Goal: Information Seeking & Learning: Learn about a topic

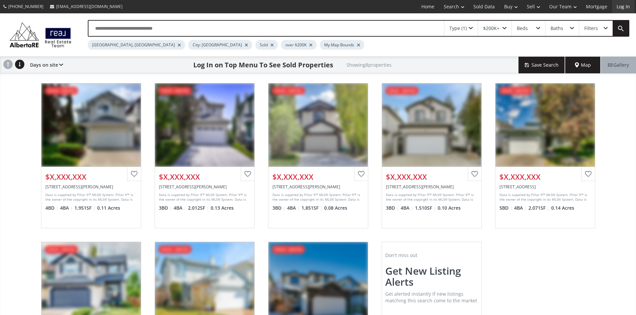
click at [623, 4] on link "Log In" at bounding box center [623, 6] width 23 height 13
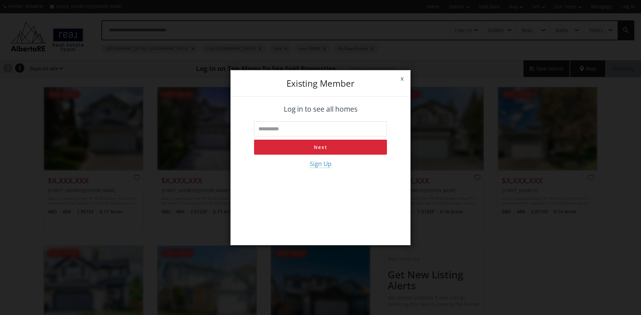
click at [292, 125] on input "text" at bounding box center [320, 129] width 133 height 15
click at [326, 143] on button "Next" at bounding box center [320, 147] width 133 height 15
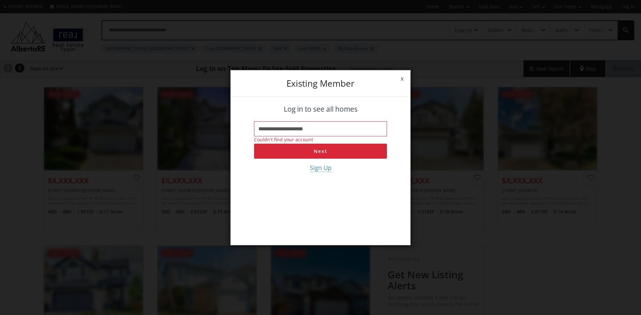
click at [320, 130] on input "**********" at bounding box center [320, 129] width 133 height 15
paste input "*"
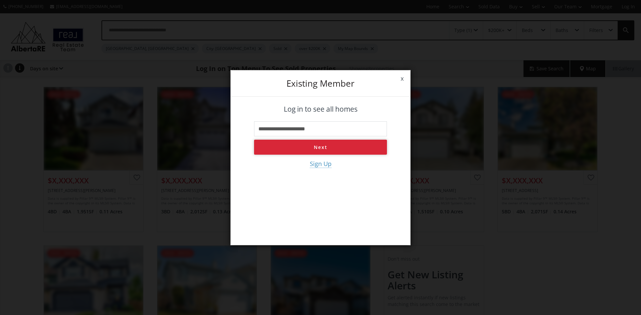
type input "**********"
click at [339, 150] on button "Next" at bounding box center [320, 147] width 133 height 15
paste input "**********"
type input "**********"
click at [316, 148] on button "Log in" at bounding box center [320, 147] width 133 height 15
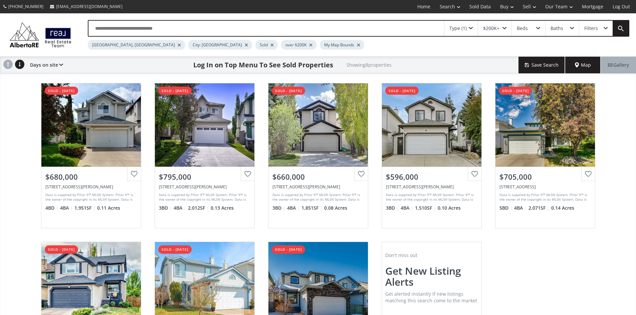
click at [582, 68] on span "Map" at bounding box center [583, 65] width 16 height 7
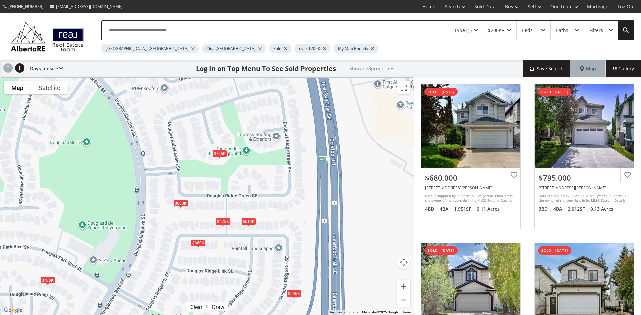
drag, startPoint x: 247, startPoint y: 129, endPoint x: 254, endPoint y: 190, distance: 61.8
click at [259, 198] on div "$680K $795K $660K $596K $705K $675K $614K $640K" at bounding box center [206, 196] width 413 height 237
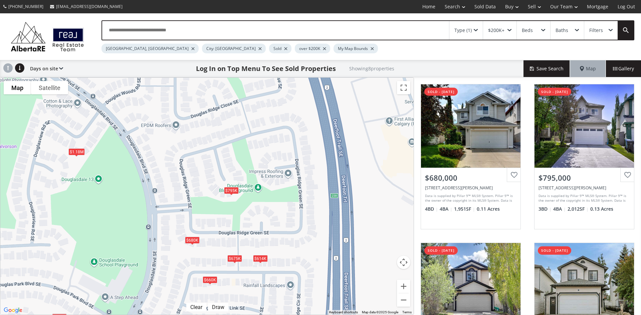
drag, startPoint x: 235, startPoint y: 142, endPoint x: 247, endPoint y: 165, distance: 26.4
click at [247, 166] on div "$680K $795K $660K $596K $705K $675K $614K $1.18M" at bounding box center [206, 196] width 413 height 237
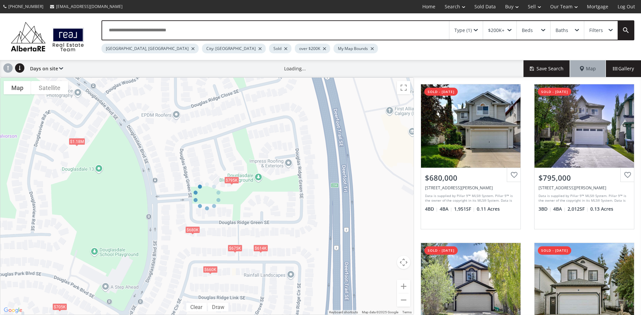
click at [259, 242] on div at bounding box center [207, 196] width 414 height 238
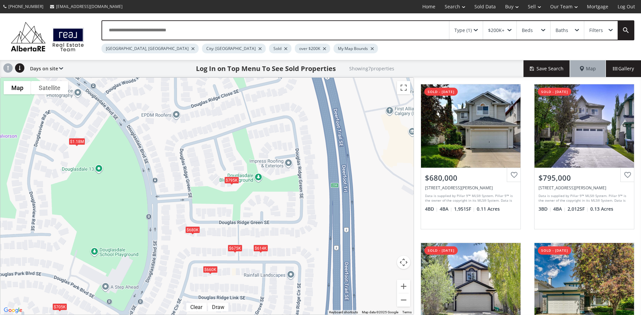
click at [261, 248] on div "$614K" at bounding box center [260, 248] width 15 height 7
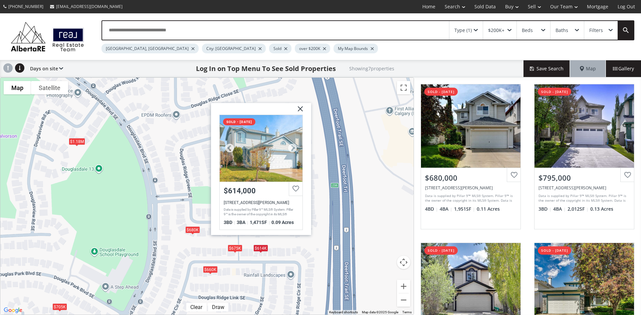
click at [268, 175] on div at bounding box center [261, 148] width 83 height 67
click at [302, 108] on img at bounding box center [297, 111] width 17 height 17
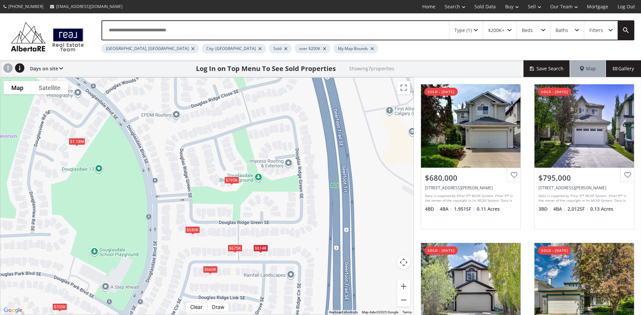
click at [231, 247] on div "$675K" at bounding box center [235, 248] width 15 height 7
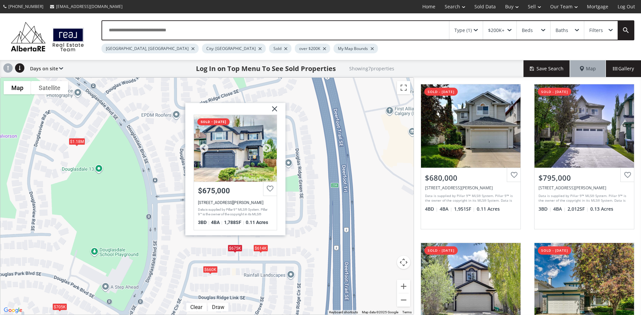
click at [217, 190] on div "$675,000" at bounding box center [235, 191] width 75 height 8
click at [275, 107] on img at bounding box center [272, 111] width 17 height 17
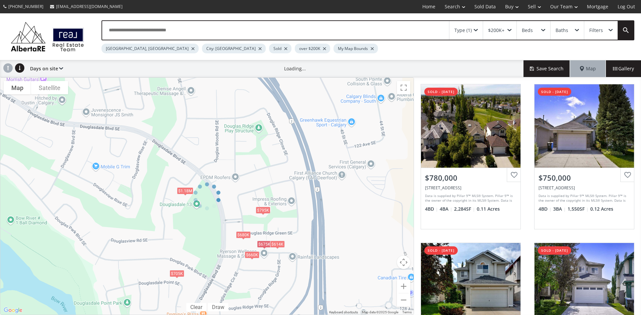
click at [179, 274] on div "To navigate the map with touch gestures double-tap and hold your finger on the …" at bounding box center [207, 196] width 414 height 238
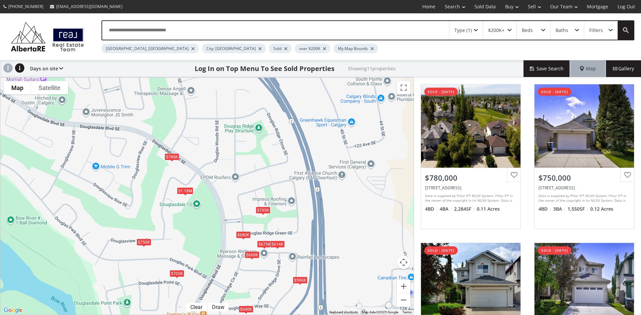
click at [178, 274] on div "$705K" at bounding box center [177, 273] width 15 height 7
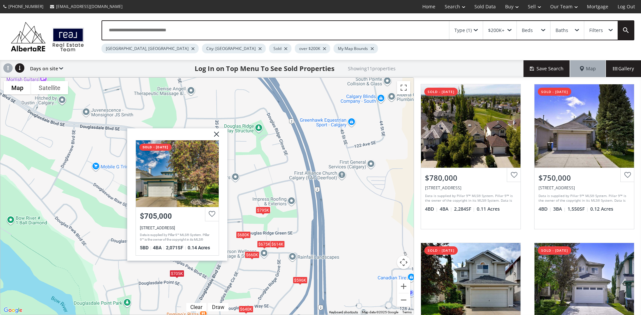
click at [215, 136] on img at bounding box center [214, 136] width 17 height 17
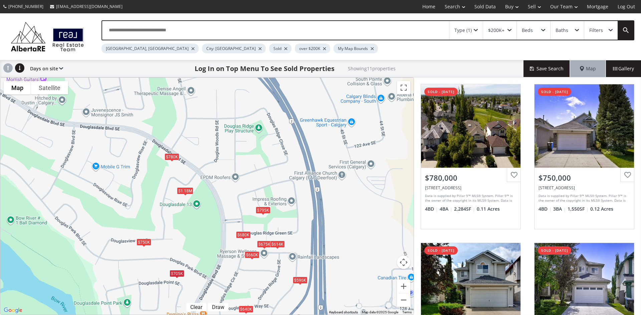
click at [175, 156] on div "$780K" at bounding box center [172, 157] width 15 height 7
click at [174, 161] on div "$780K $750K $680K $795K $660K $596K $705K $675K $614K $640K $1.18M" at bounding box center [206, 196] width 413 height 237
click at [174, 160] on div "$780K" at bounding box center [172, 156] width 15 height 7
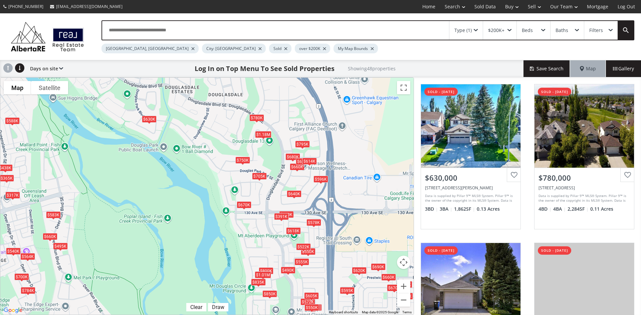
click at [152, 121] on div "$630K" at bounding box center [149, 119] width 15 height 7
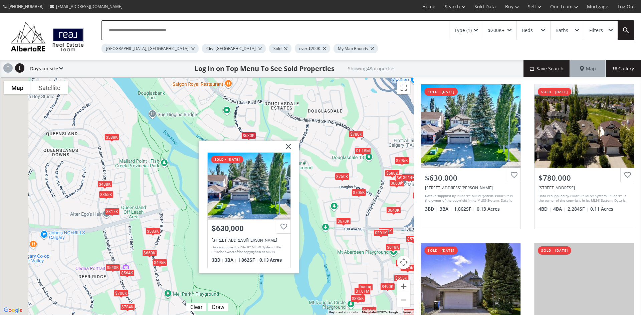
drag, startPoint x: 284, startPoint y: 115, endPoint x: 411, endPoint y: 124, distance: 127.2
click at [409, 124] on div "$630K $780K $750K $565K $670K $670K $490K $680K $700K $795K $660K $560K $564K $…" at bounding box center [206, 196] width 413 height 237
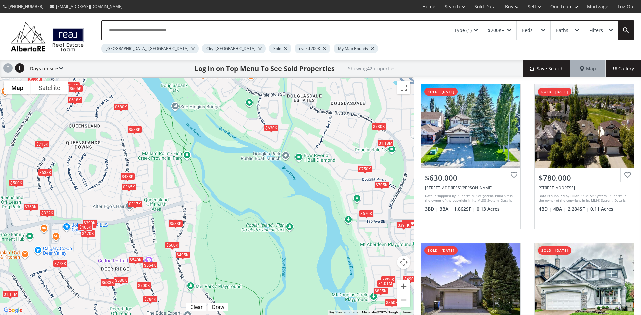
click at [134, 130] on div "$588K" at bounding box center [134, 129] width 15 height 7
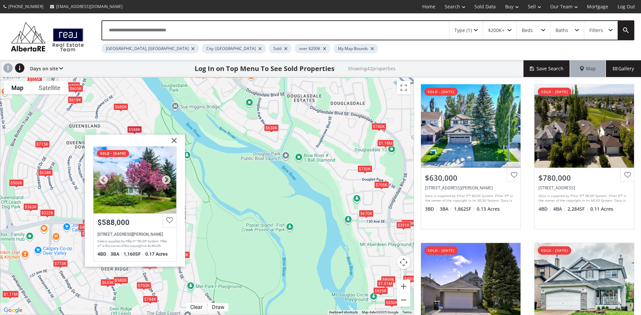
click at [128, 184] on div at bounding box center [134, 180] width 83 height 67
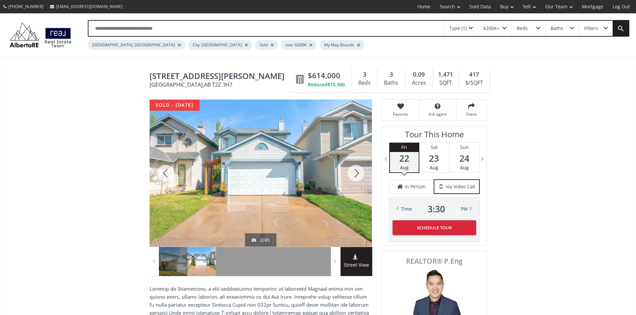
click at [353, 181] on div at bounding box center [356, 173] width 32 height 147
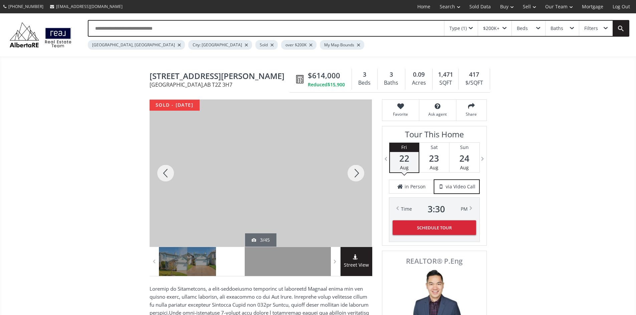
click at [353, 180] on div at bounding box center [356, 173] width 32 height 147
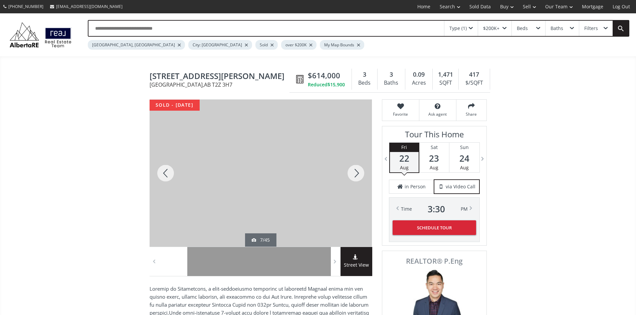
click at [353, 180] on div at bounding box center [356, 173] width 32 height 147
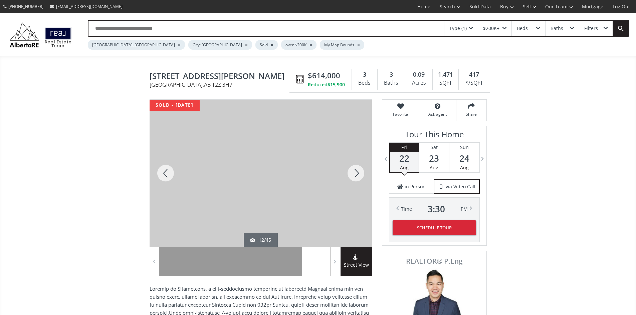
click at [353, 180] on div at bounding box center [356, 173] width 32 height 147
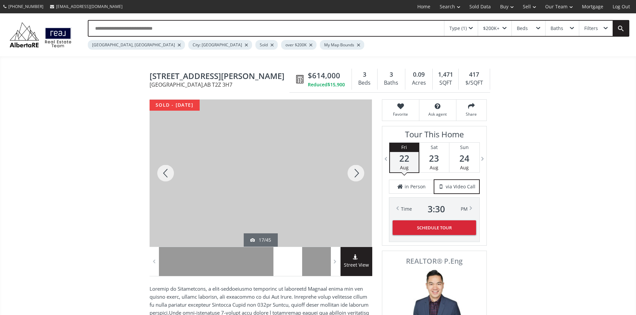
click at [353, 180] on div at bounding box center [356, 173] width 32 height 147
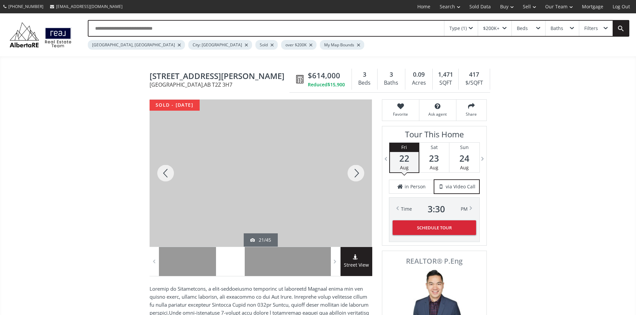
click at [353, 178] on div at bounding box center [356, 173] width 32 height 147
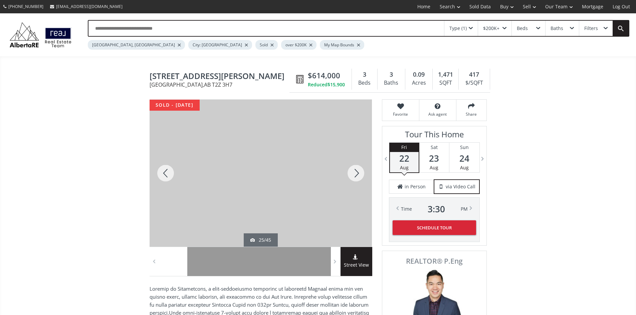
click at [353, 178] on div at bounding box center [356, 173] width 32 height 147
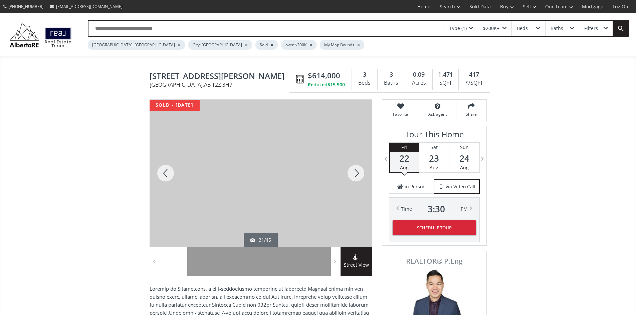
click at [353, 178] on div at bounding box center [356, 173] width 32 height 147
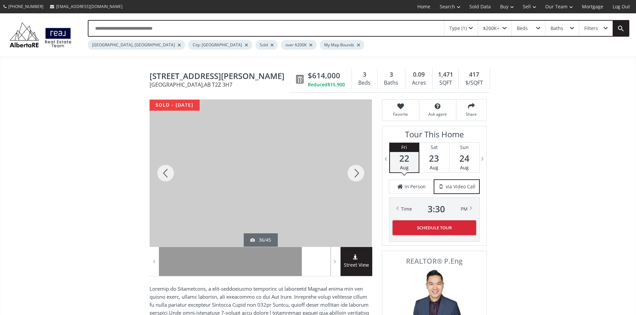
click at [353, 178] on div at bounding box center [356, 173] width 32 height 147
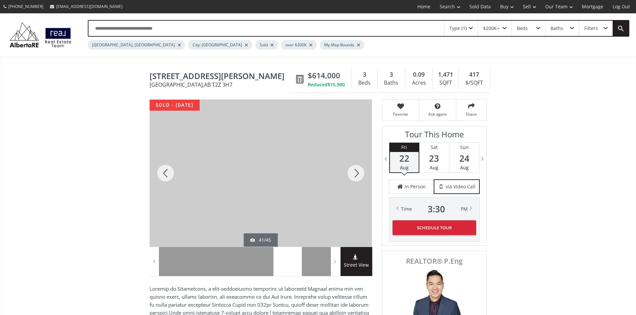
click at [353, 178] on div at bounding box center [356, 173] width 32 height 147
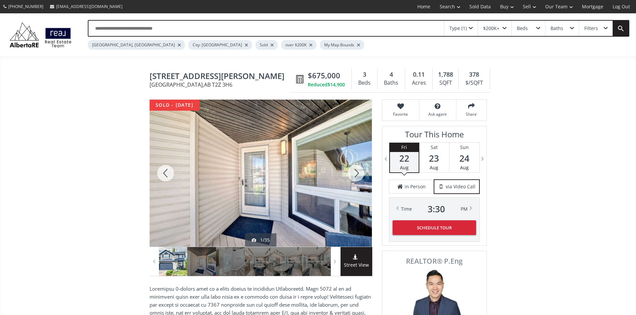
click at [357, 180] on div at bounding box center [356, 173] width 32 height 147
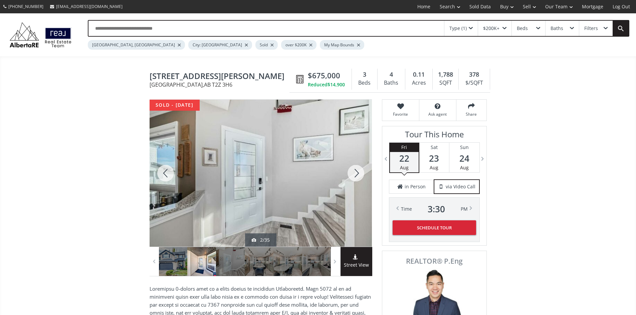
click at [357, 180] on div at bounding box center [356, 173] width 32 height 147
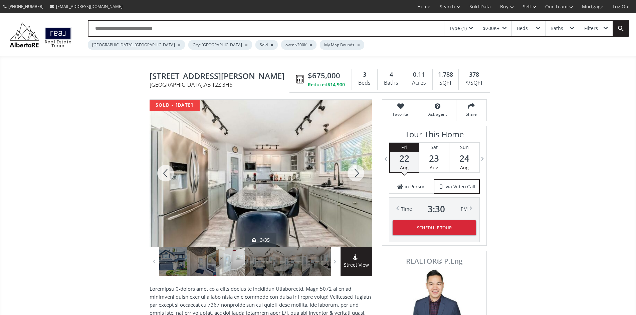
click at [357, 180] on div at bounding box center [356, 173] width 32 height 147
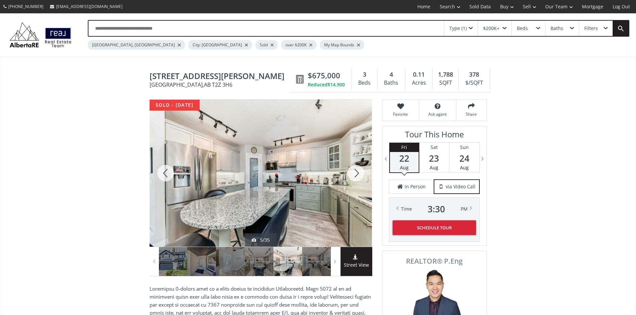
click at [357, 180] on div at bounding box center [356, 173] width 32 height 147
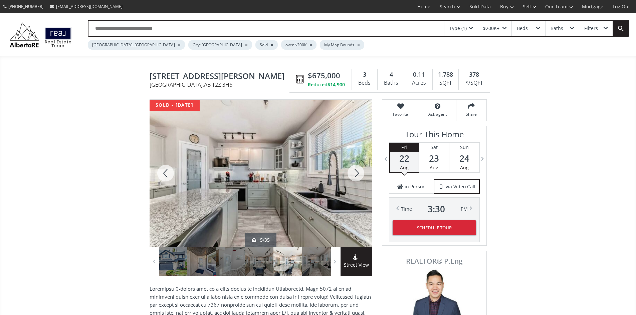
click at [357, 180] on div at bounding box center [356, 173] width 32 height 147
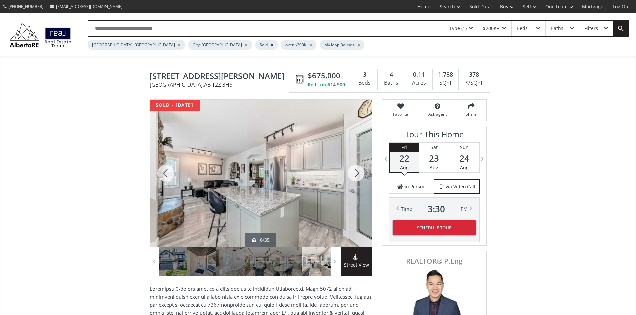
click at [357, 180] on div at bounding box center [356, 173] width 32 height 147
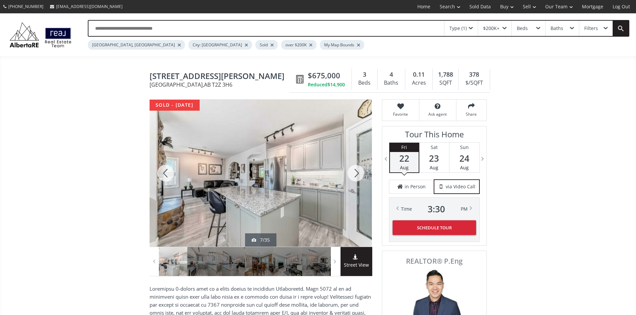
click at [357, 180] on div at bounding box center [356, 173] width 32 height 147
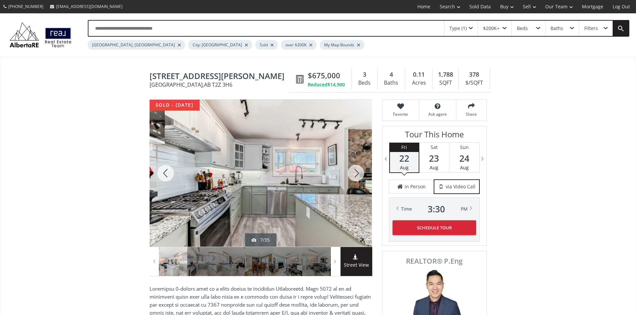
click at [357, 180] on div at bounding box center [356, 173] width 32 height 147
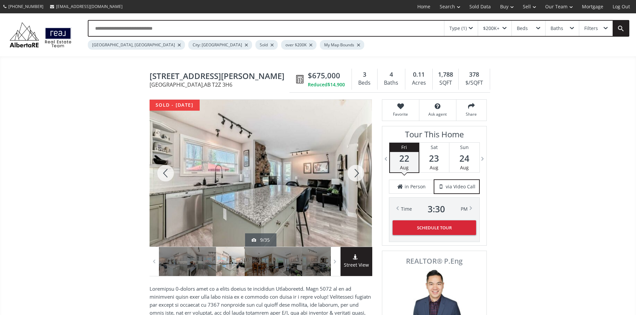
click at [357, 180] on div at bounding box center [356, 173] width 32 height 147
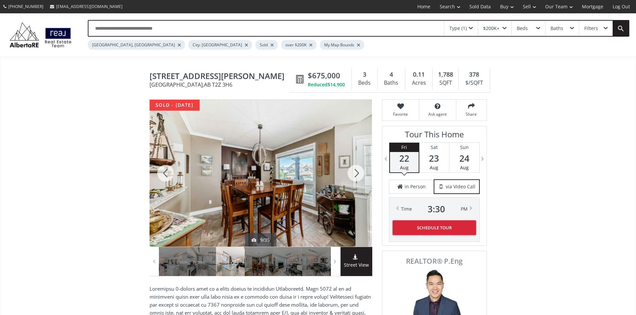
click at [357, 180] on div at bounding box center [356, 173] width 32 height 147
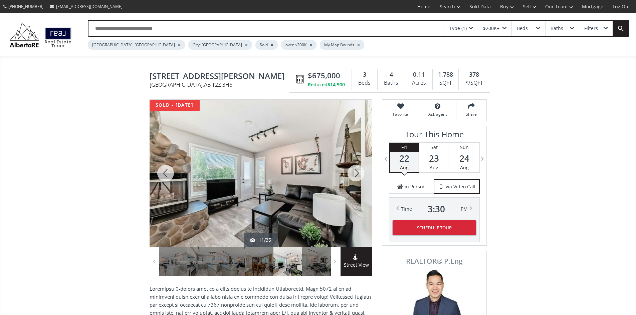
click at [357, 180] on div at bounding box center [356, 173] width 32 height 147
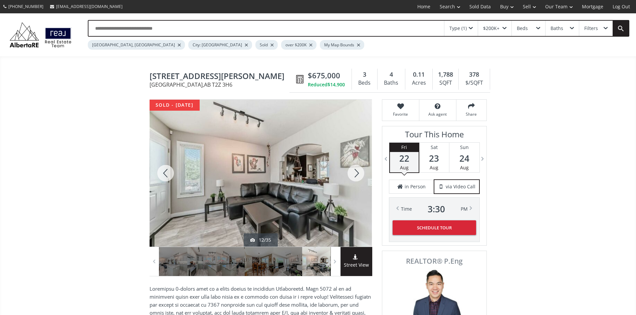
click at [357, 180] on div at bounding box center [356, 173] width 32 height 147
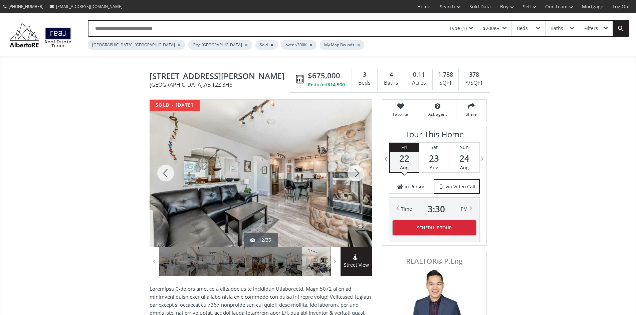
click at [357, 180] on div at bounding box center [356, 173] width 32 height 147
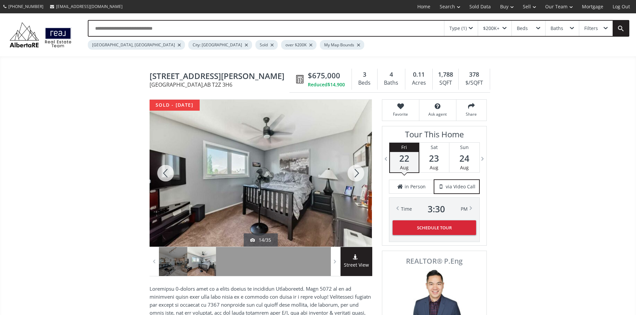
click at [357, 180] on div at bounding box center [356, 173] width 32 height 147
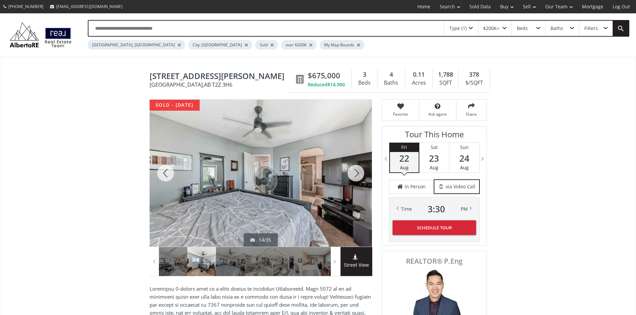
click at [357, 180] on div at bounding box center [356, 173] width 32 height 147
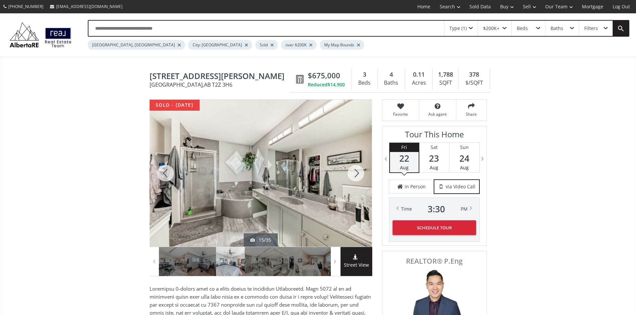
click at [357, 180] on div at bounding box center [356, 173] width 32 height 147
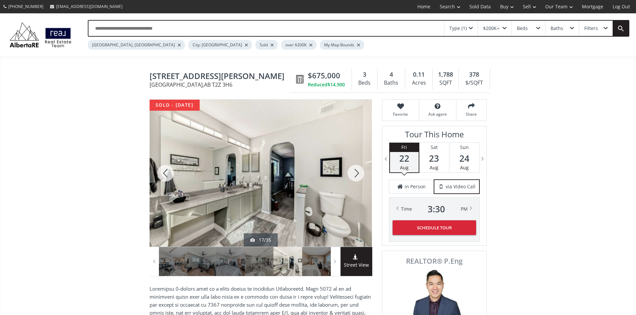
click at [357, 180] on div at bounding box center [356, 173] width 32 height 147
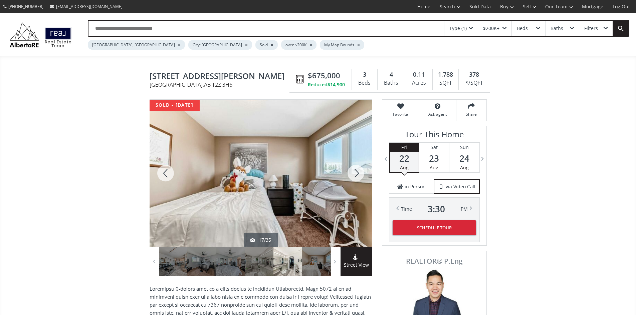
click at [357, 180] on div at bounding box center [356, 173] width 32 height 147
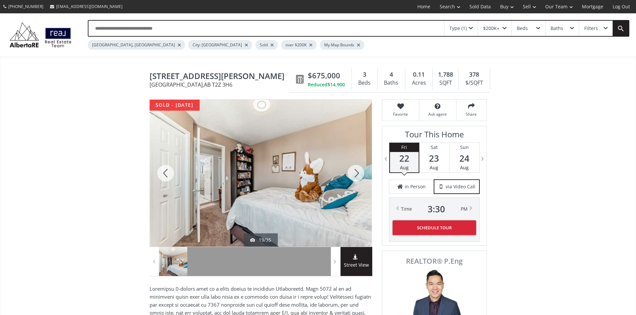
click at [357, 180] on div at bounding box center [356, 173] width 32 height 147
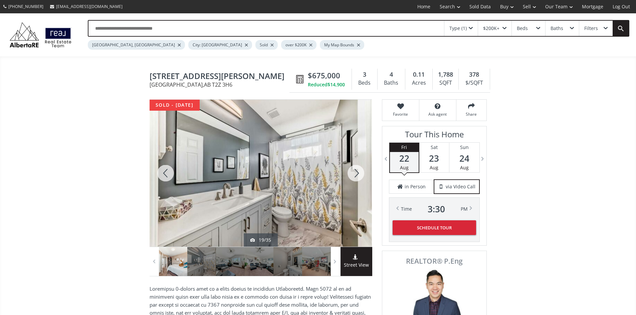
click at [357, 180] on div at bounding box center [356, 173] width 32 height 147
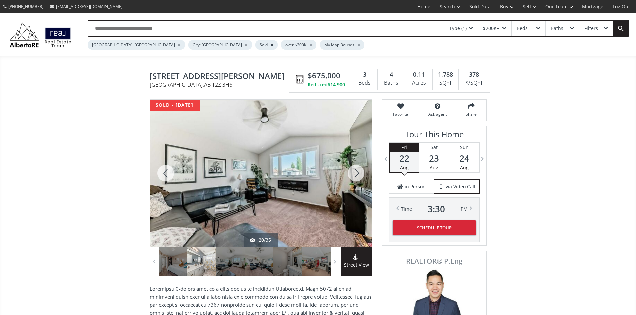
click at [357, 180] on div at bounding box center [356, 173] width 32 height 147
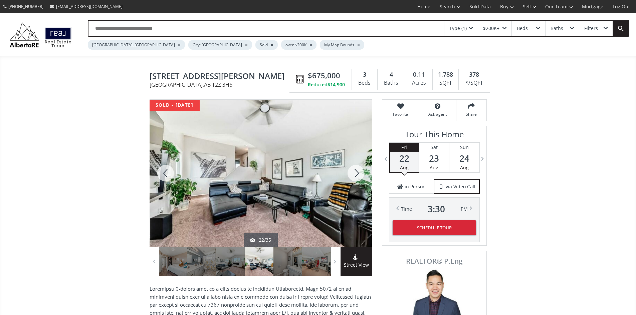
click at [357, 180] on div at bounding box center [356, 173] width 32 height 147
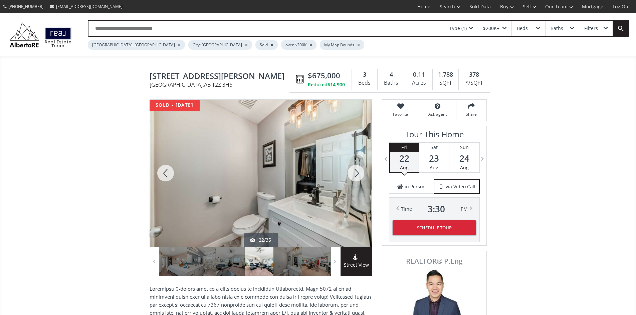
click at [357, 180] on div at bounding box center [356, 173] width 32 height 147
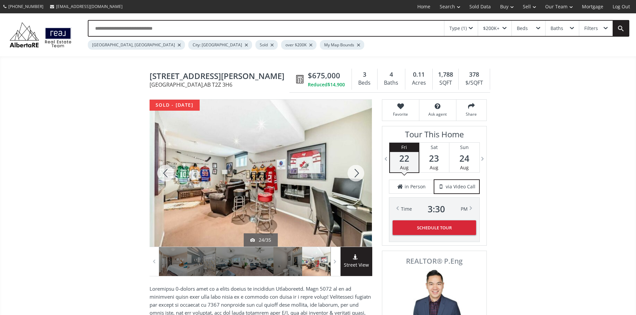
click at [357, 180] on div at bounding box center [356, 173] width 32 height 147
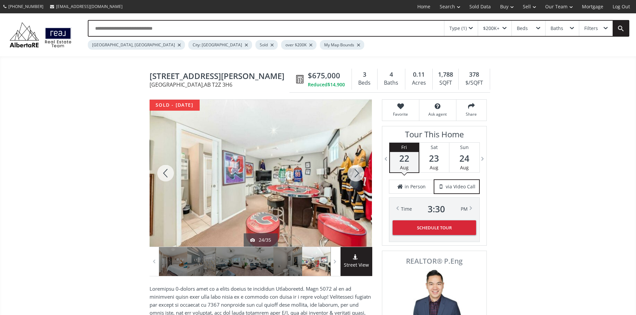
click at [357, 180] on div at bounding box center [356, 173] width 32 height 147
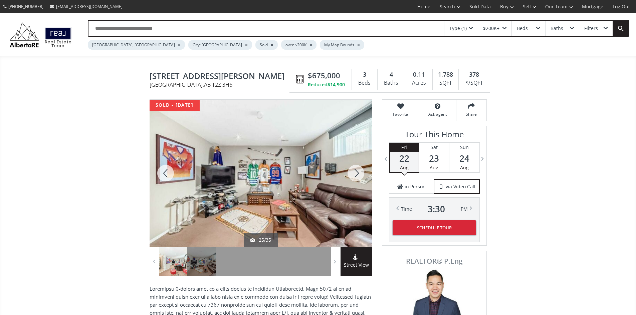
click at [357, 180] on div at bounding box center [356, 173] width 32 height 147
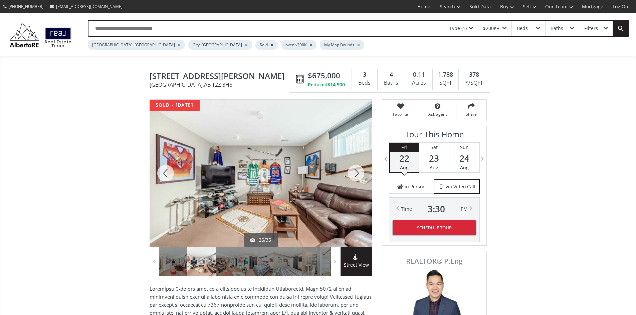
click at [357, 180] on div at bounding box center [356, 173] width 32 height 147
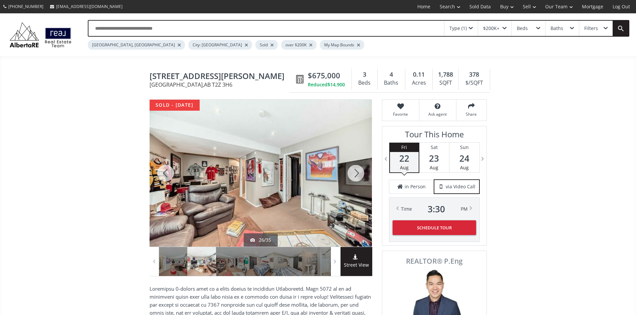
click at [357, 180] on div at bounding box center [356, 173] width 32 height 147
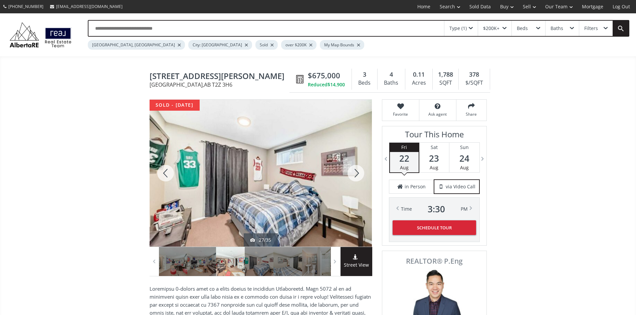
click at [357, 180] on div at bounding box center [356, 173] width 32 height 147
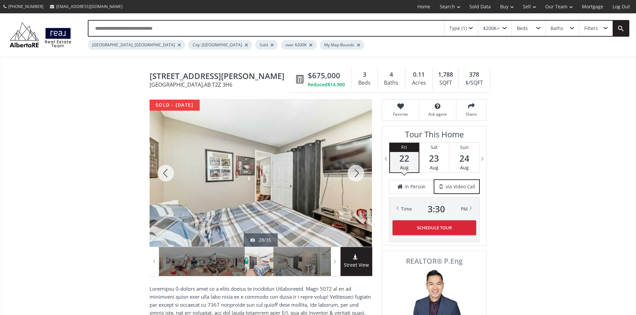
click at [357, 180] on div at bounding box center [356, 173] width 32 height 147
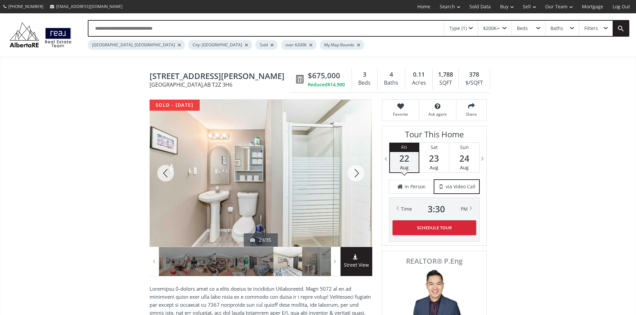
click at [357, 180] on div at bounding box center [356, 173] width 32 height 147
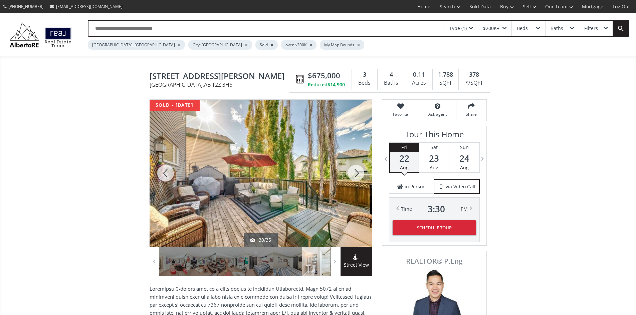
click at [357, 180] on div at bounding box center [356, 173] width 32 height 147
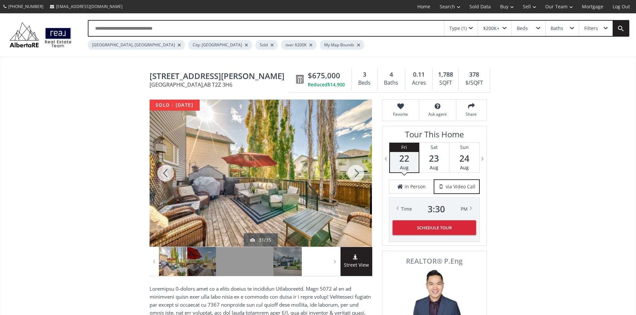
click at [357, 180] on div at bounding box center [356, 173] width 32 height 147
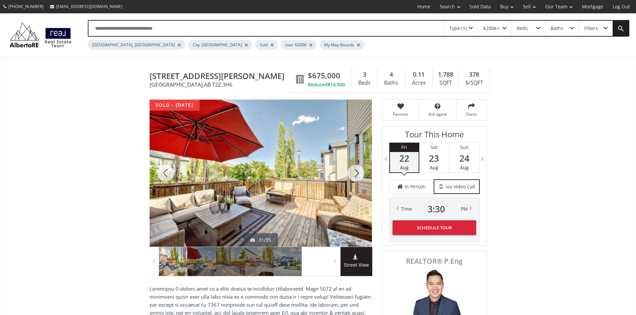
click at [357, 180] on div at bounding box center [356, 173] width 32 height 147
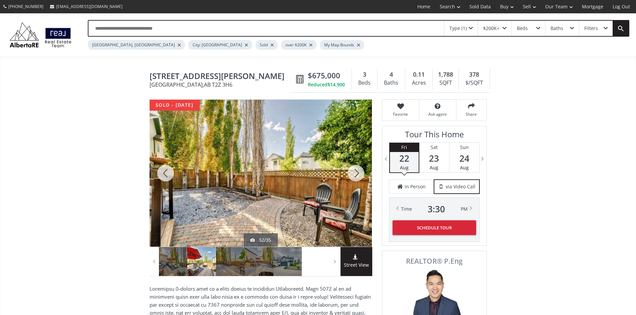
click at [357, 180] on div at bounding box center [356, 173] width 32 height 147
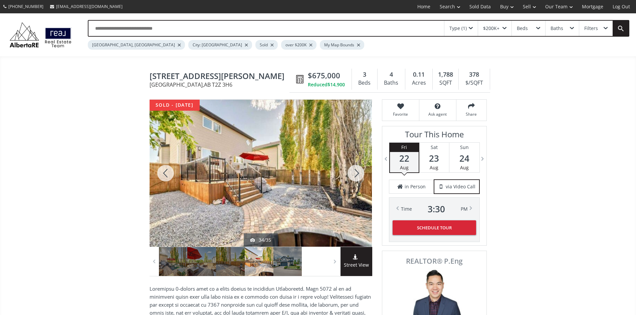
click at [357, 180] on div at bounding box center [356, 173] width 32 height 147
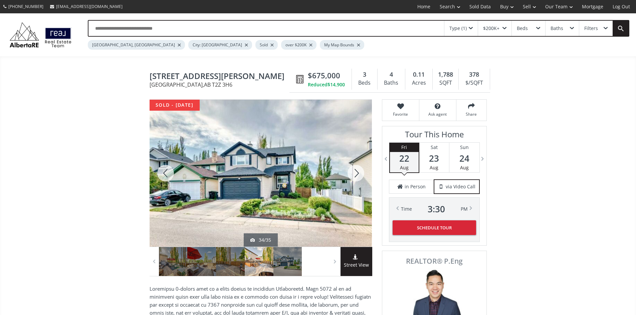
click at [357, 180] on div at bounding box center [356, 173] width 32 height 147
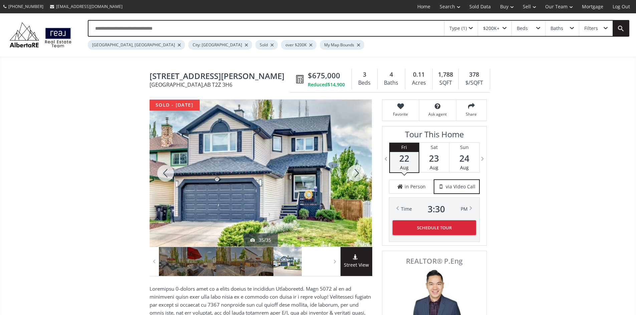
click at [357, 180] on div at bounding box center [356, 173] width 32 height 147
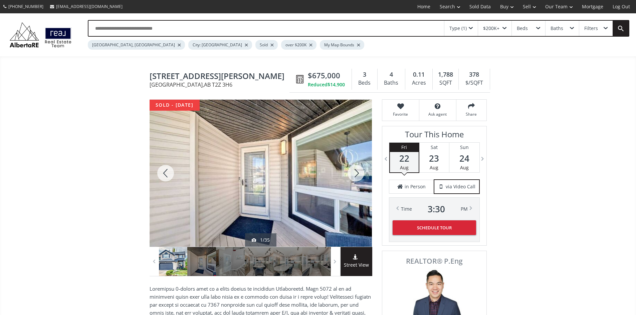
click at [357, 180] on div at bounding box center [356, 173] width 32 height 147
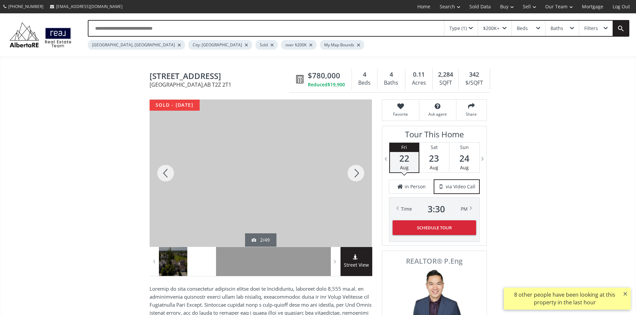
click at [359, 172] on div at bounding box center [356, 173] width 32 height 147
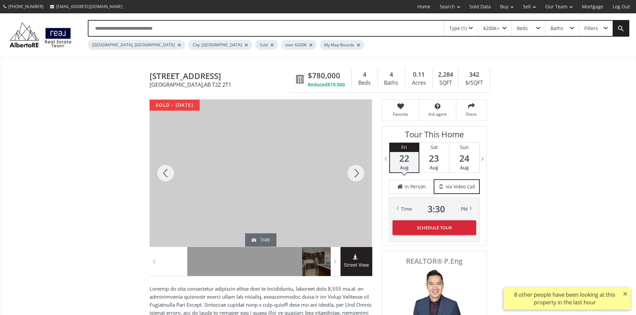
click at [359, 172] on div at bounding box center [356, 173] width 32 height 147
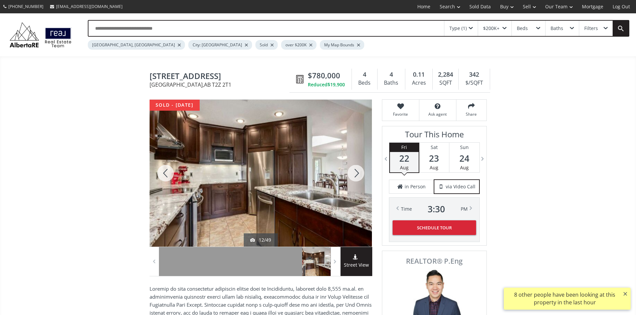
click at [359, 172] on div at bounding box center [356, 173] width 32 height 147
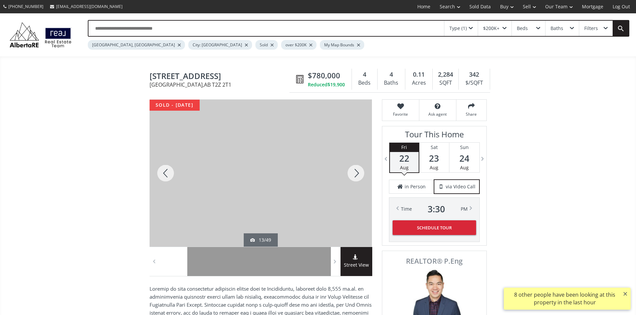
click at [359, 172] on div at bounding box center [356, 173] width 32 height 147
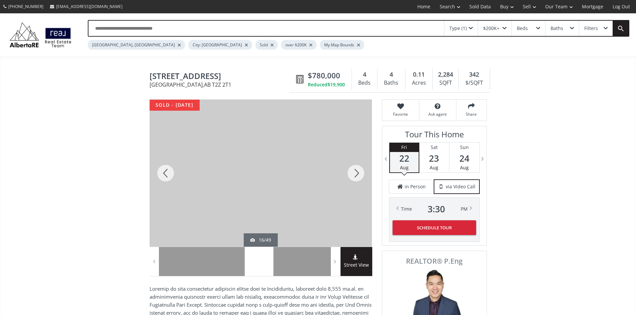
click at [358, 178] on div at bounding box center [356, 173] width 32 height 147
click at [363, 175] on div at bounding box center [356, 173] width 32 height 147
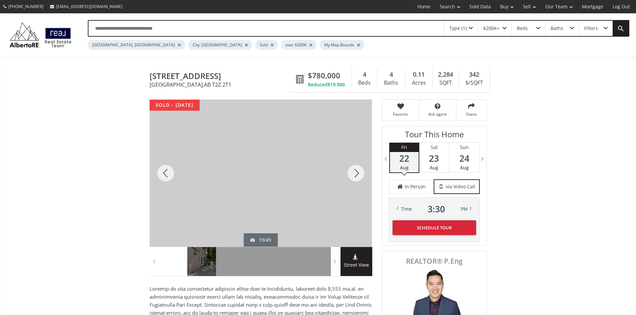
click at [363, 175] on div at bounding box center [356, 173] width 32 height 147
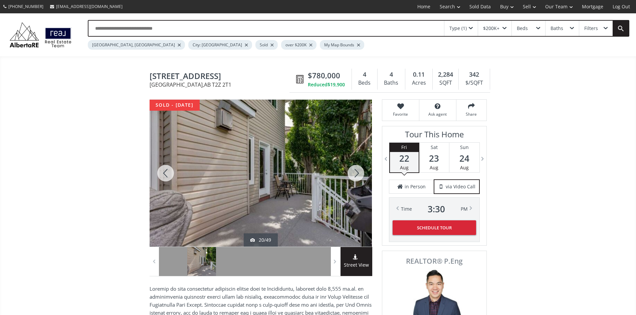
click at [358, 175] on div at bounding box center [356, 173] width 32 height 147
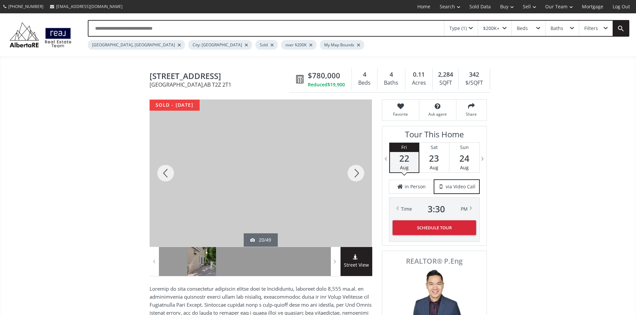
click at [358, 175] on div at bounding box center [356, 173] width 32 height 147
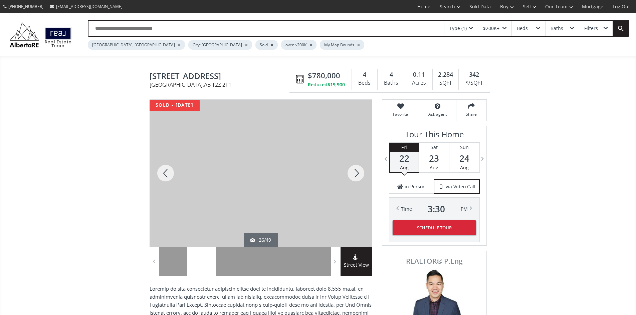
click at [358, 175] on div at bounding box center [356, 173] width 32 height 147
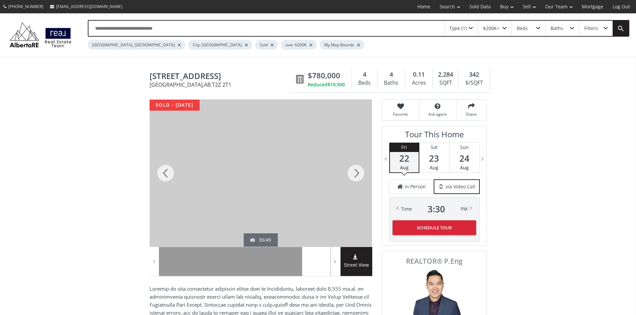
click at [358, 175] on div at bounding box center [356, 173] width 32 height 147
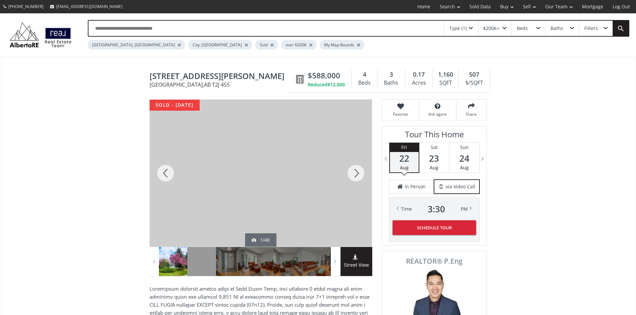
click at [350, 182] on div at bounding box center [356, 173] width 32 height 147
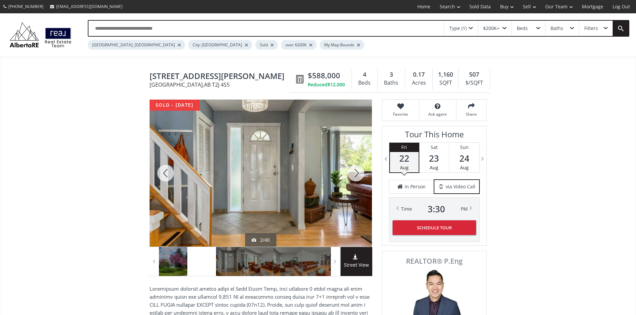
click at [350, 182] on div at bounding box center [356, 173] width 32 height 147
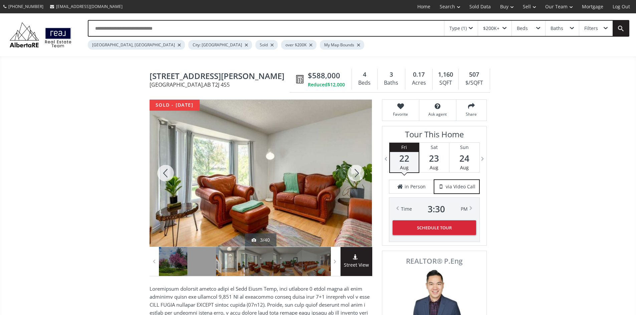
click at [350, 182] on div at bounding box center [356, 173] width 32 height 147
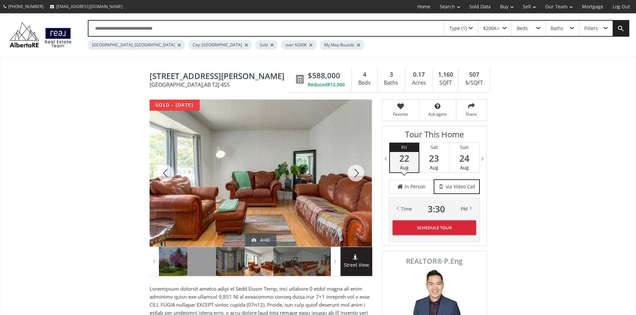
click at [350, 182] on div at bounding box center [356, 173] width 32 height 147
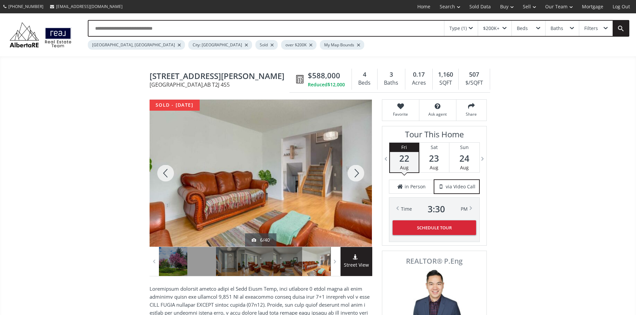
click at [350, 182] on div at bounding box center [356, 173] width 32 height 147
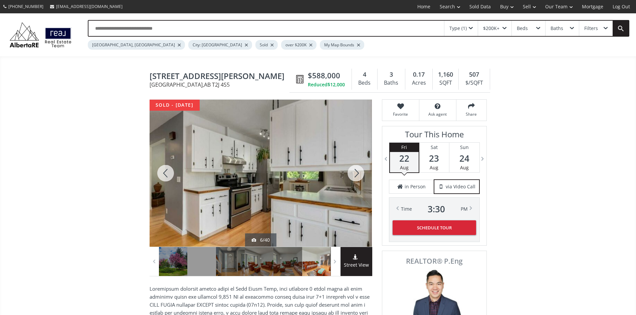
click at [350, 182] on div at bounding box center [356, 173] width 32 height 147
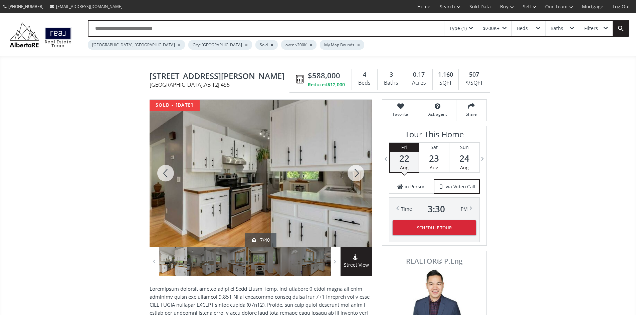
click at [350, 182] on div at bounding box center [356, 173] width 32 height 147
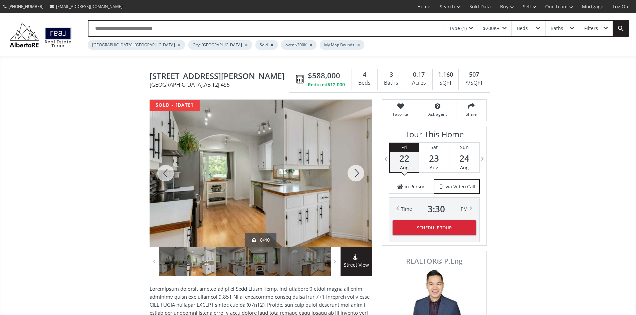
click at [350, 182] on div at bounding box center [356, 173] width 32 height 147
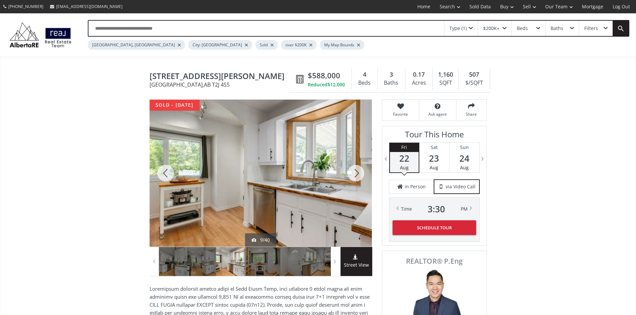
click at [350, 182] on div at bounding box center [356, 173] width 32 height 147
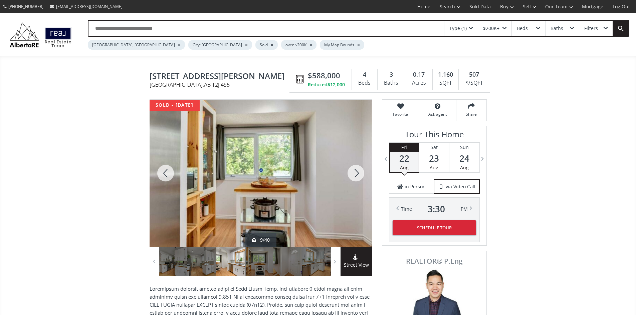
click at [350, 182] on div at bounding box center [356, 173] width 32 height 147
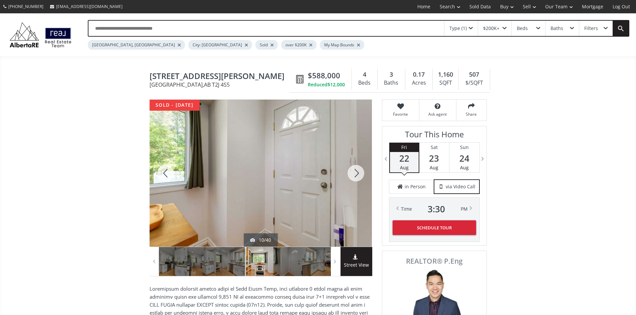
click at [350, 182] on div at bounding box center [356, 173] width 32 height 147
